Goal: Find specific page/section: Find specific page/section

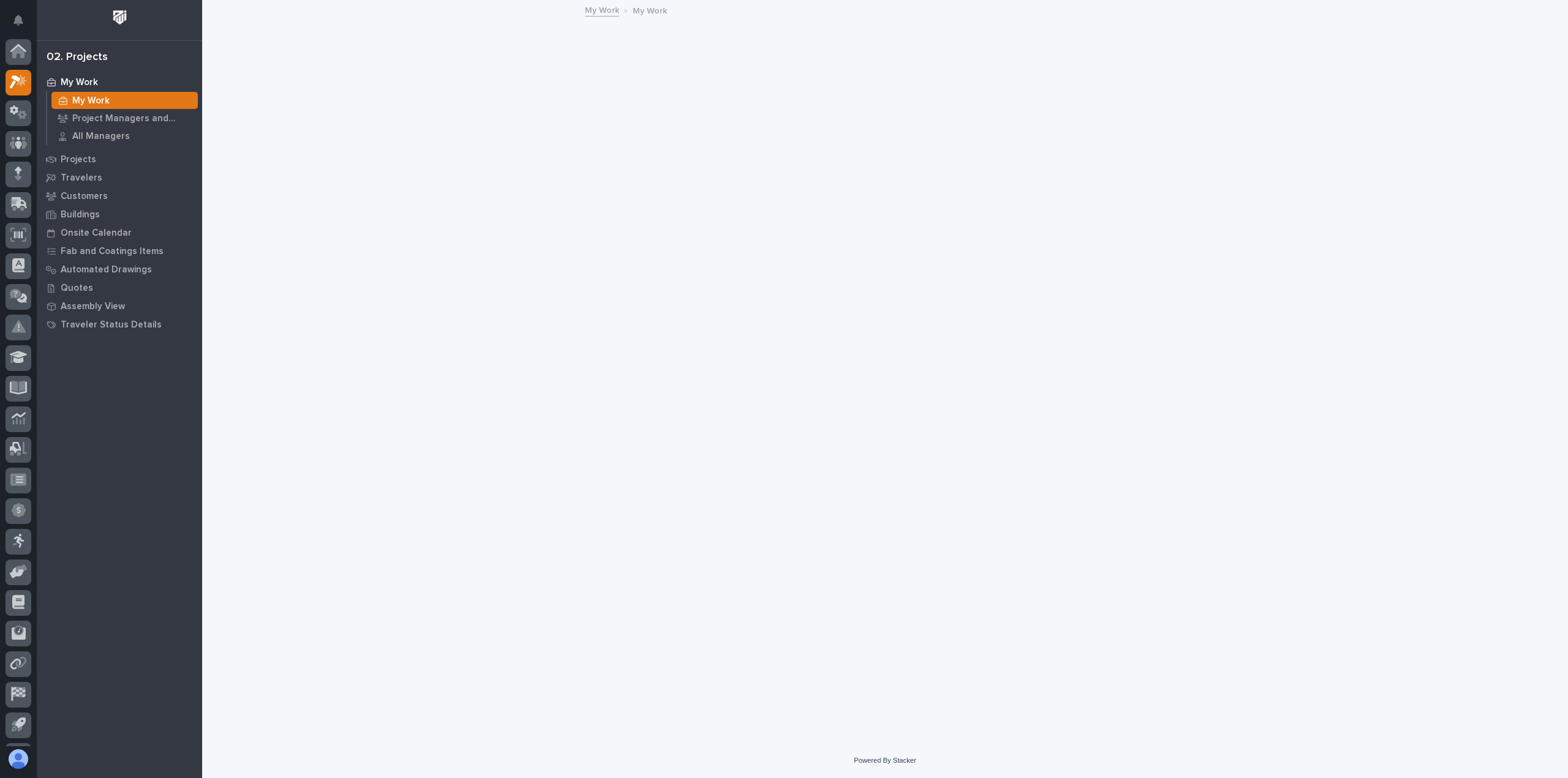
scroll to position [27, 0]
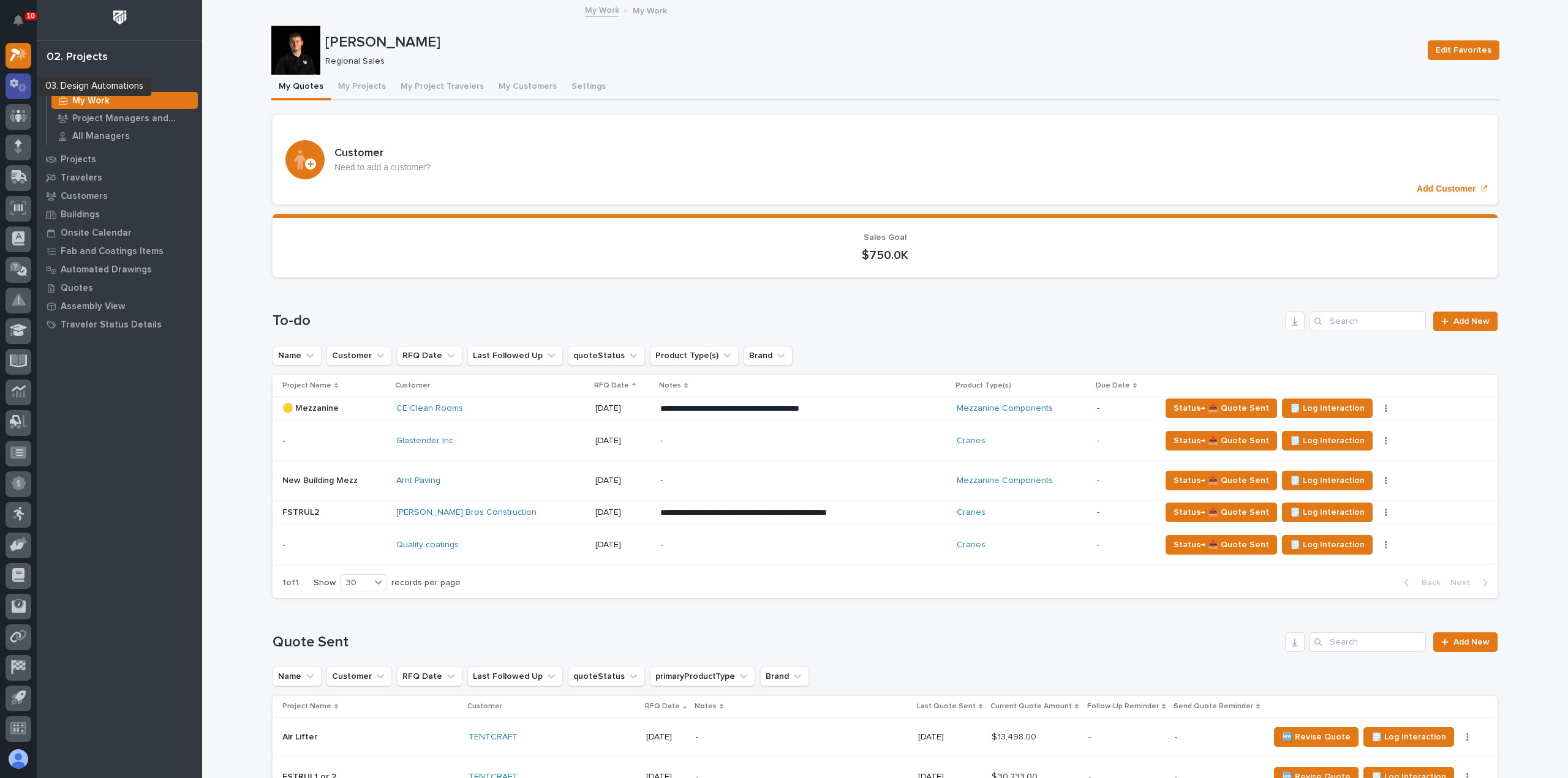
click at [20, 91] on icon at bounding box center [23, 88] width 10 height 9
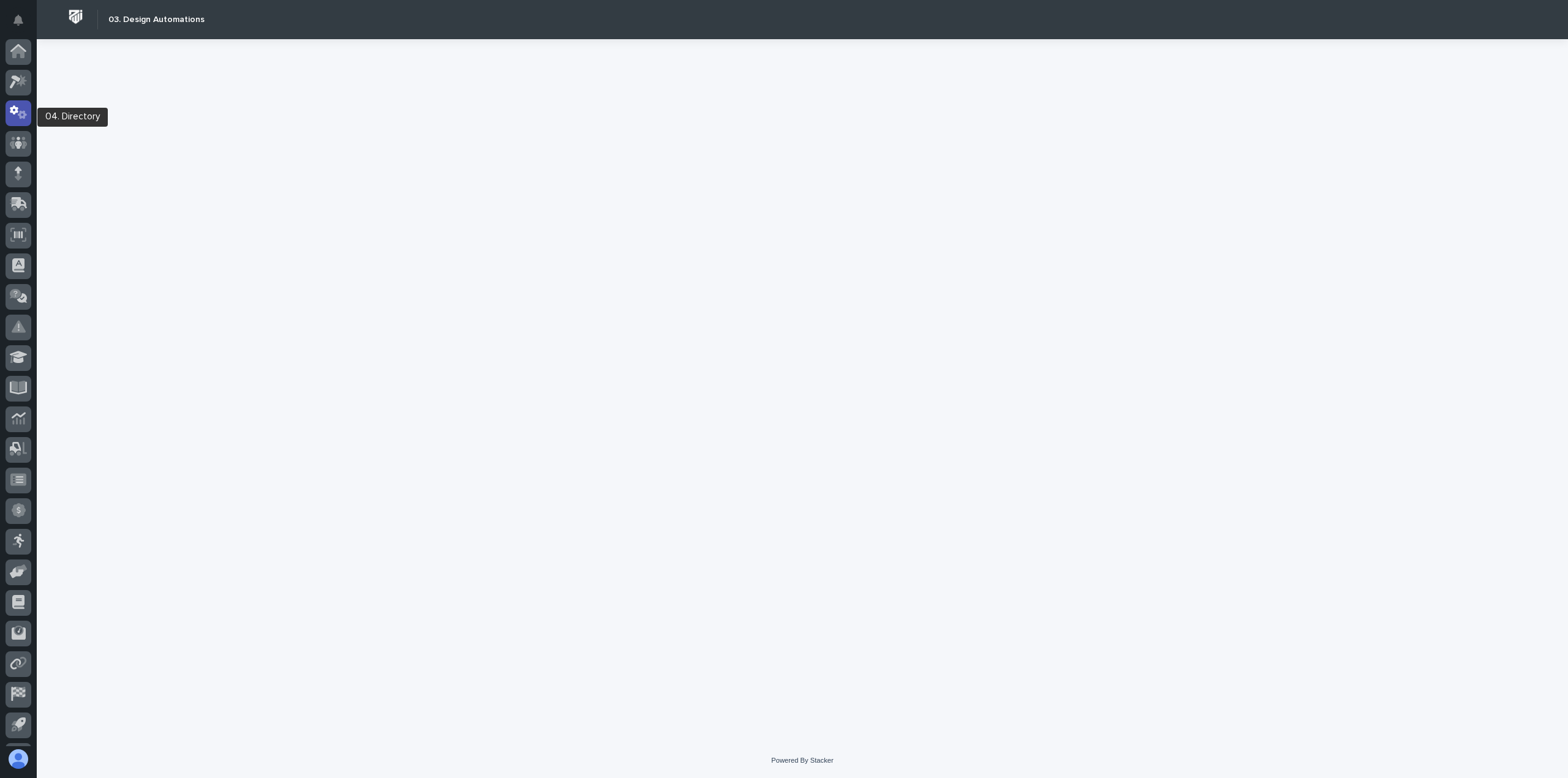
scroll to position [27, 0]
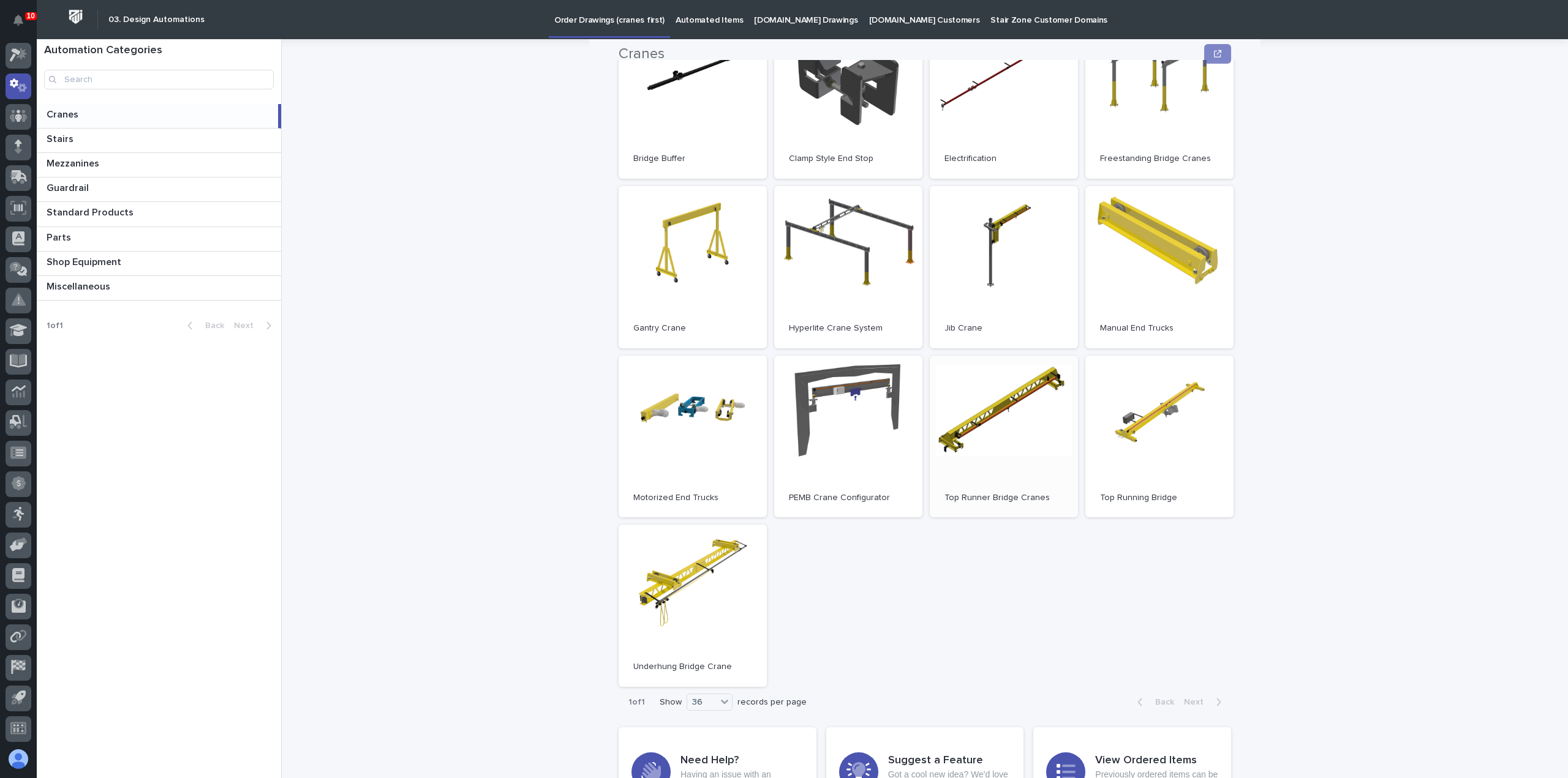
scroll to position [184, 0]
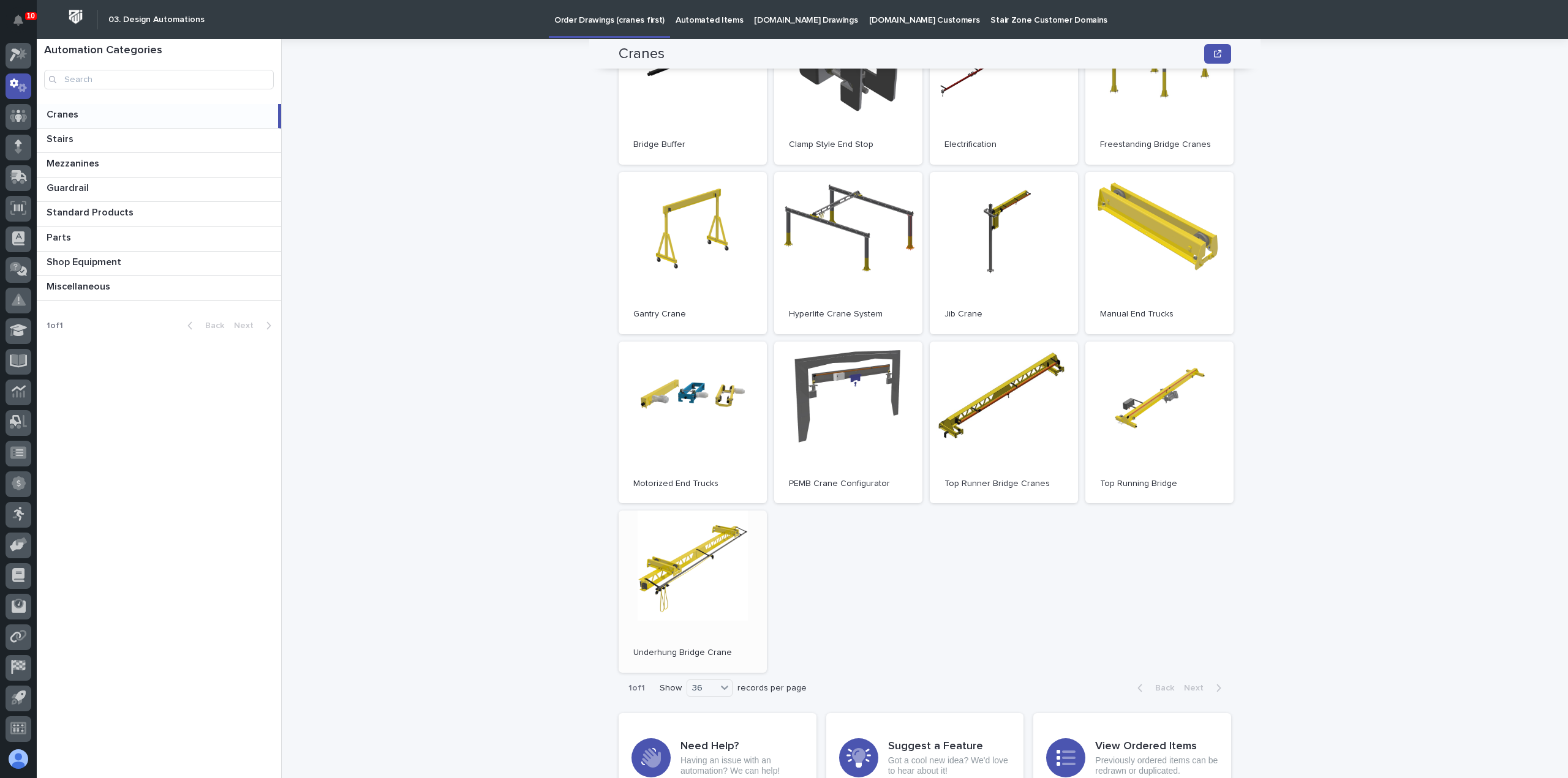
click at [653, 577] on link "Open" at bounding box center [693, 591] width 149 height 162
